Goal: Information Seeking & Learning: Learn about a topic

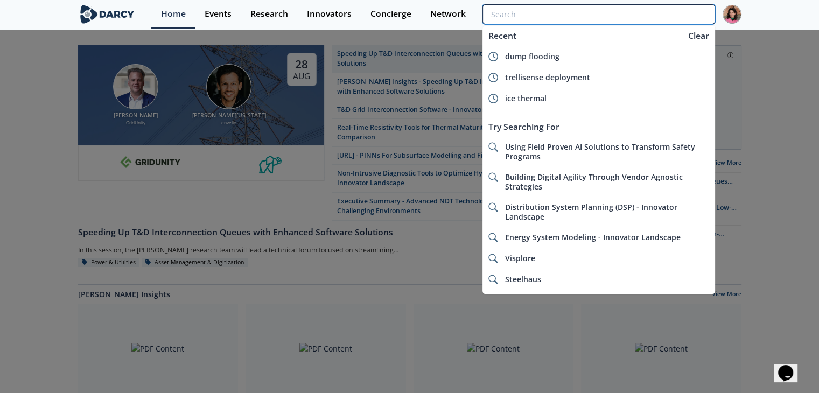
click at [659, 17] on input "search" at bounding box center [599, 14] width 232 height 20
paste input "North American Automation"
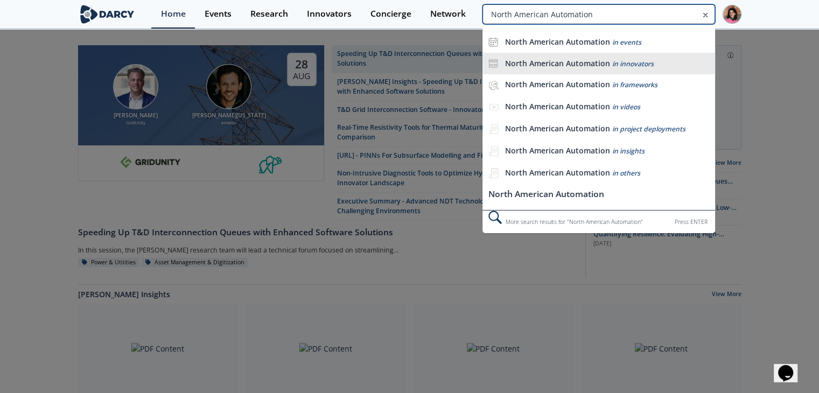
type input "North American Automation"
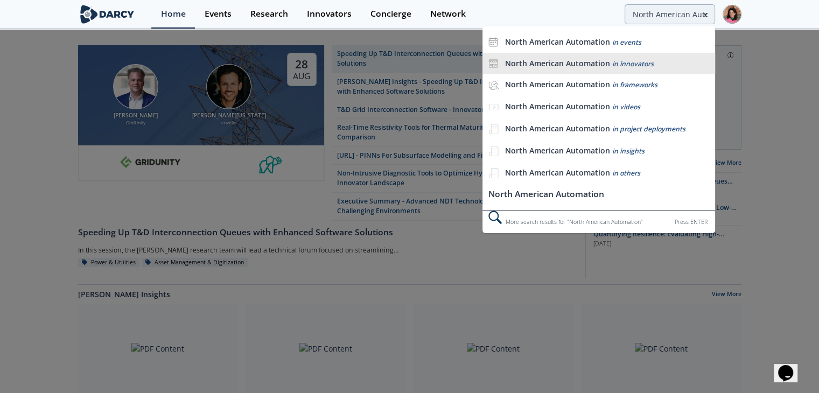
click at [627, 57] on li "North American Automation in innovators" at bounding box center [599, 64] width 232 height 22
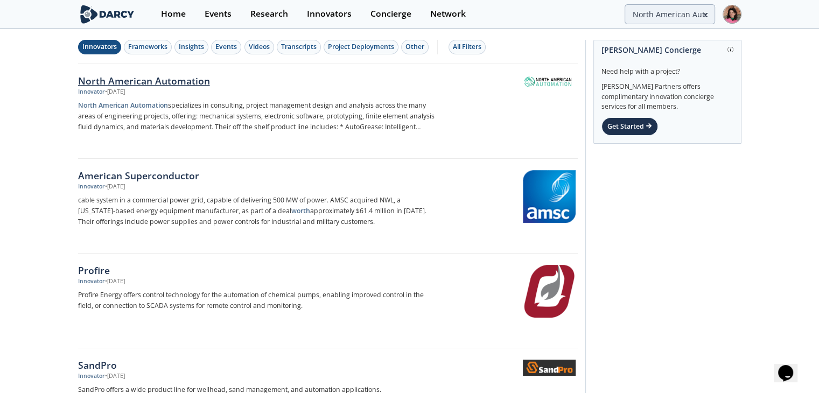
click at [397, 116] on p "North American Automation specializes in consulting, project management design …" at bounding box center [256, 116] width 357 height 32
